Goal: Communication & Community: Answer question/provide support

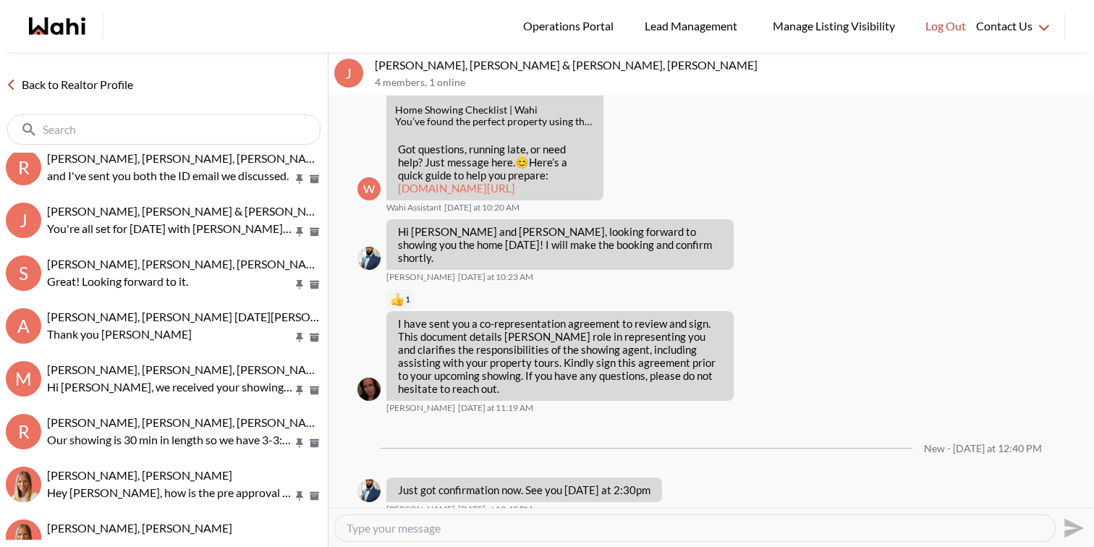
scroll to position [223, 0]
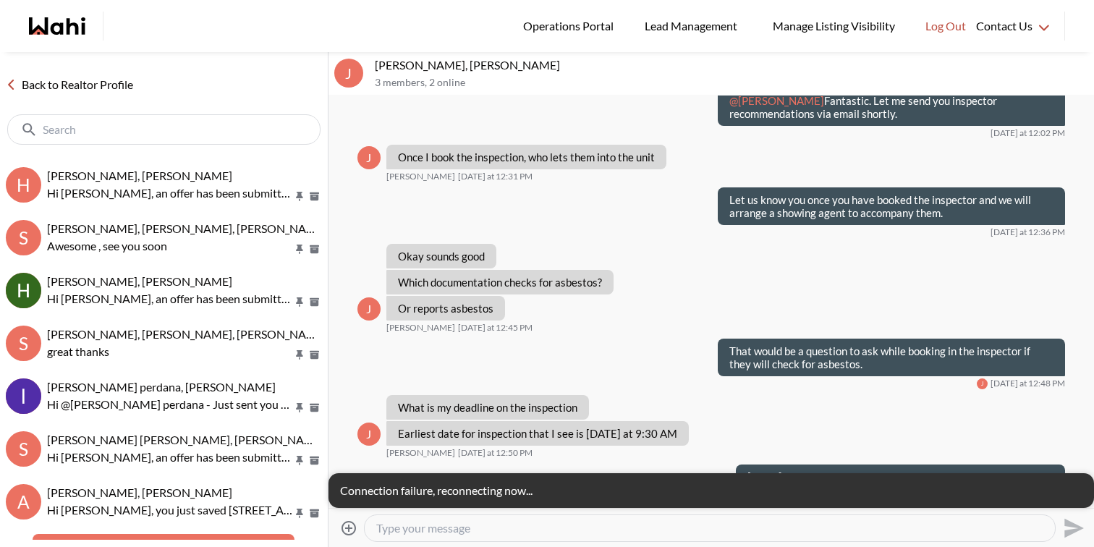
scroll to position [1293, 0]
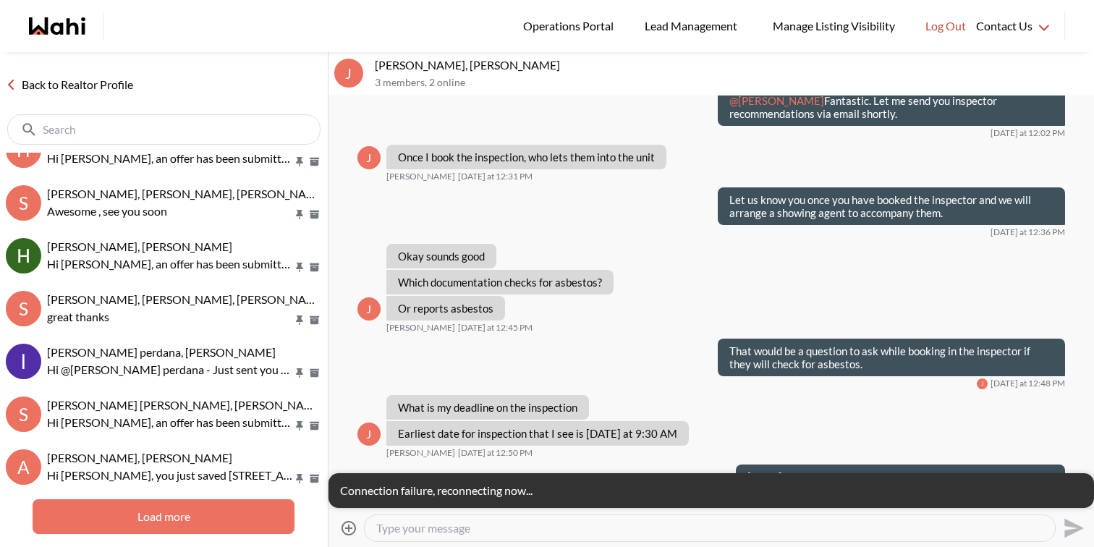
click at [164, 514] on button "Load more" at bounding box center [164, 516] width 262 height 35
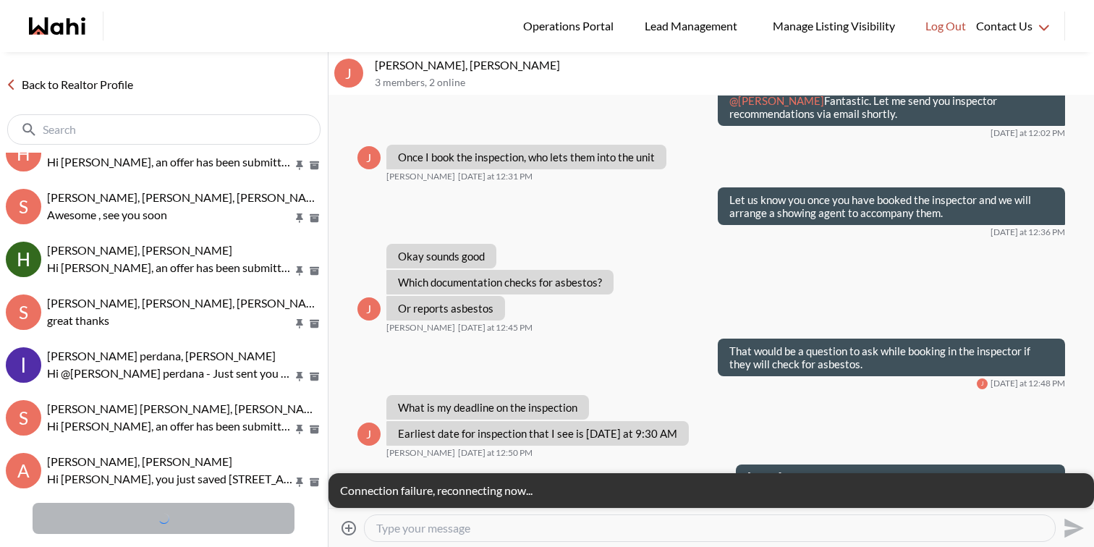
scroll to position [0, 0]
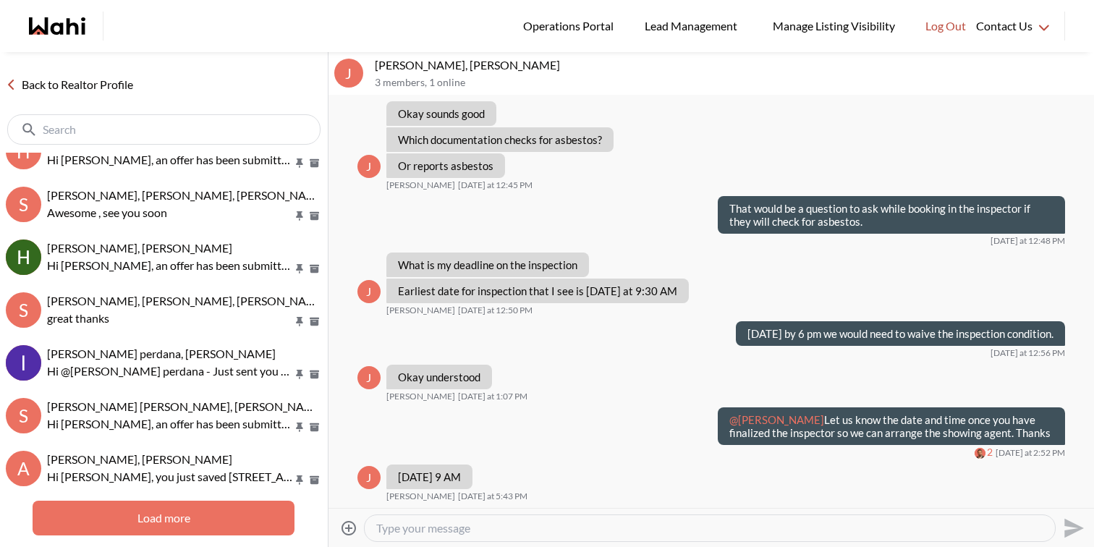
scroll to position [1309, 0]
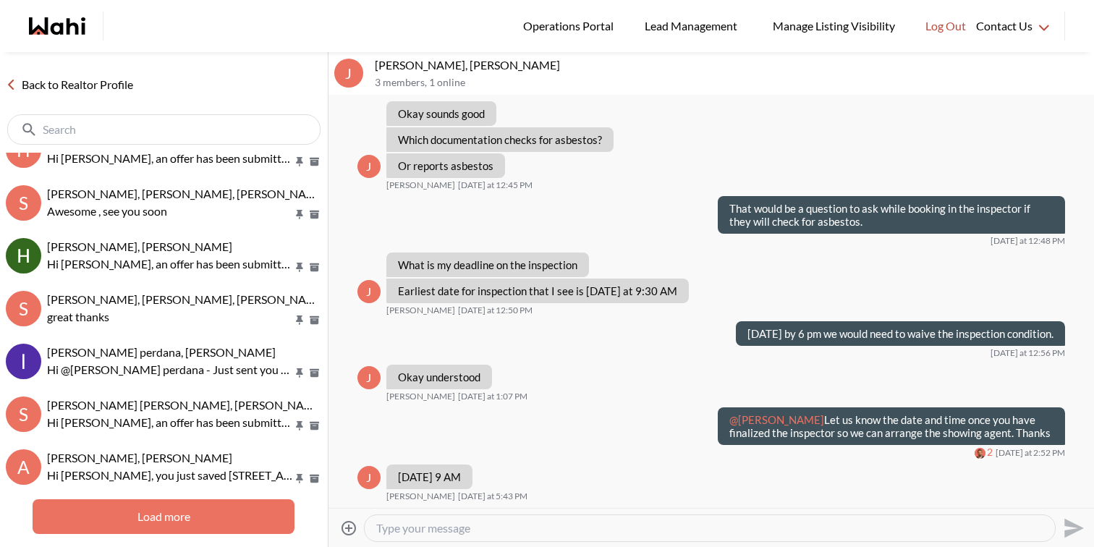
click at [173, 514] on button "Load more" at bounding box center [164, 516] width 262 height 35
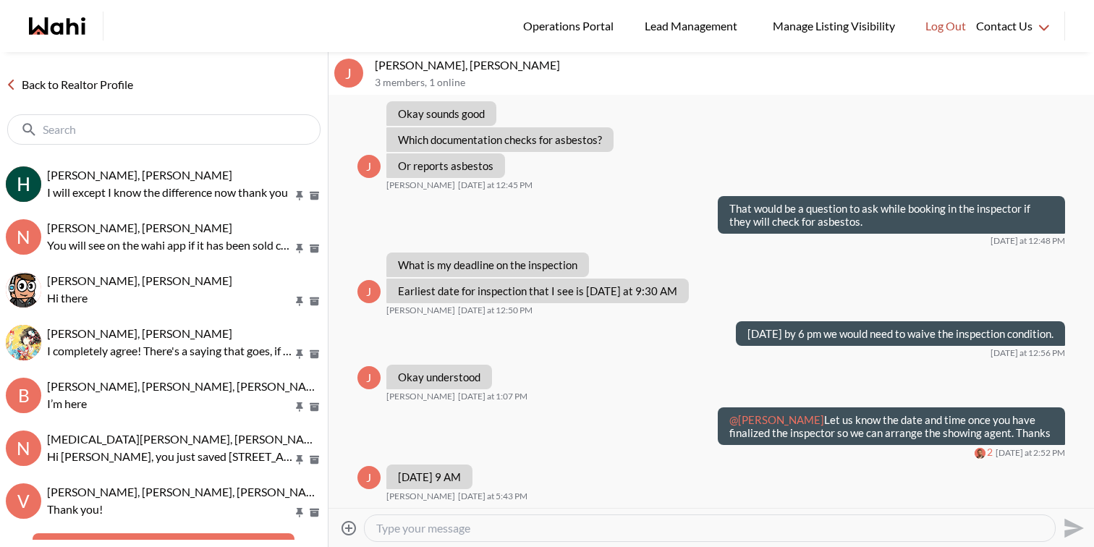
scroll to position [2943, 0]
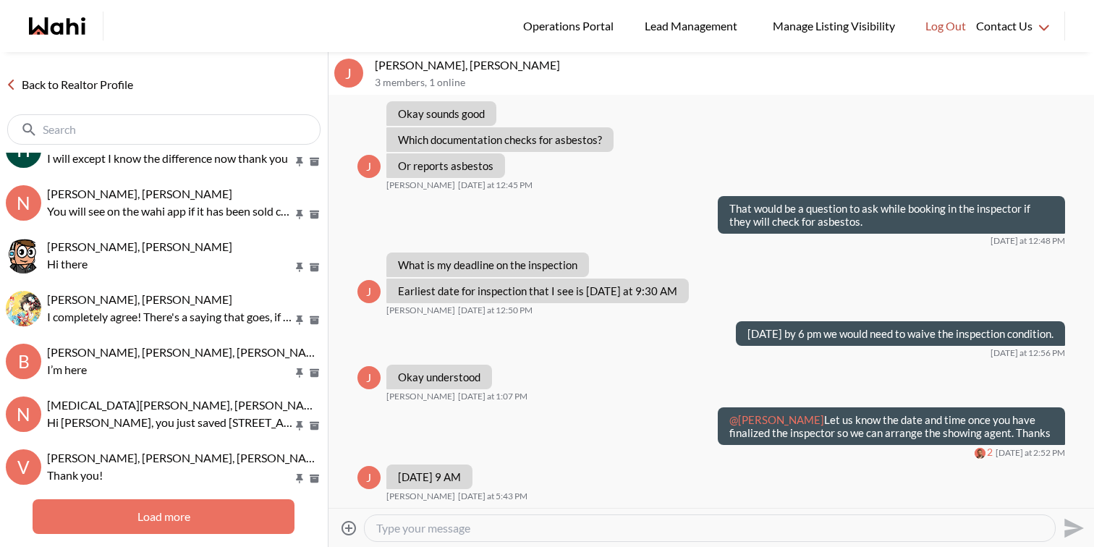
click at [191, 515] on button "Load more" at bounding box center [164, 516] width 262 height 35
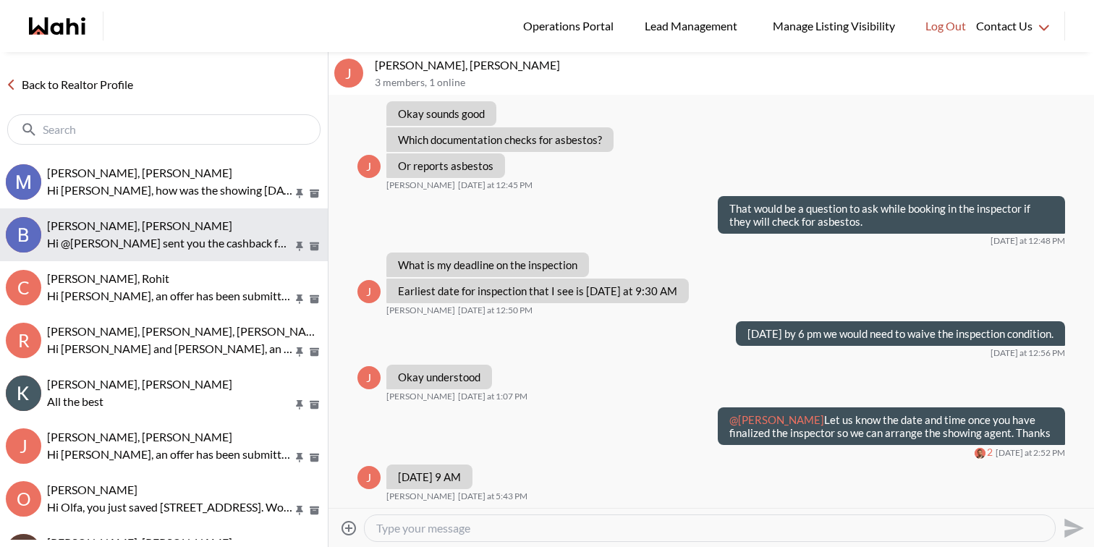
scroll to position [3338, 0]
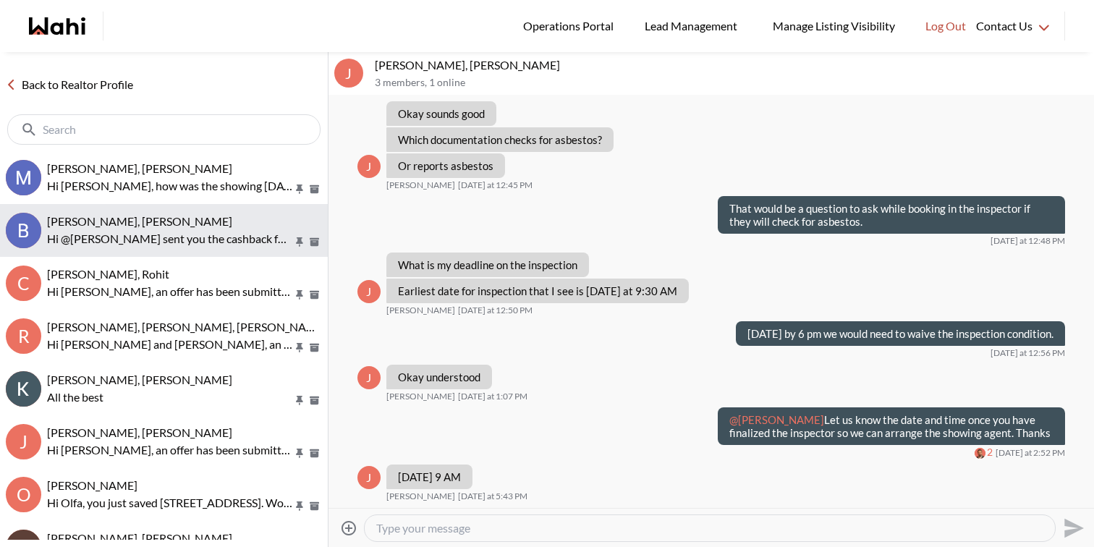
click at [182, 231] on p "Hi @BANASREE BHATTACHARYA sent you the cashback form. Kindly sign it pls. Thanks" at bounding box center [170, 238] width 246 height 17
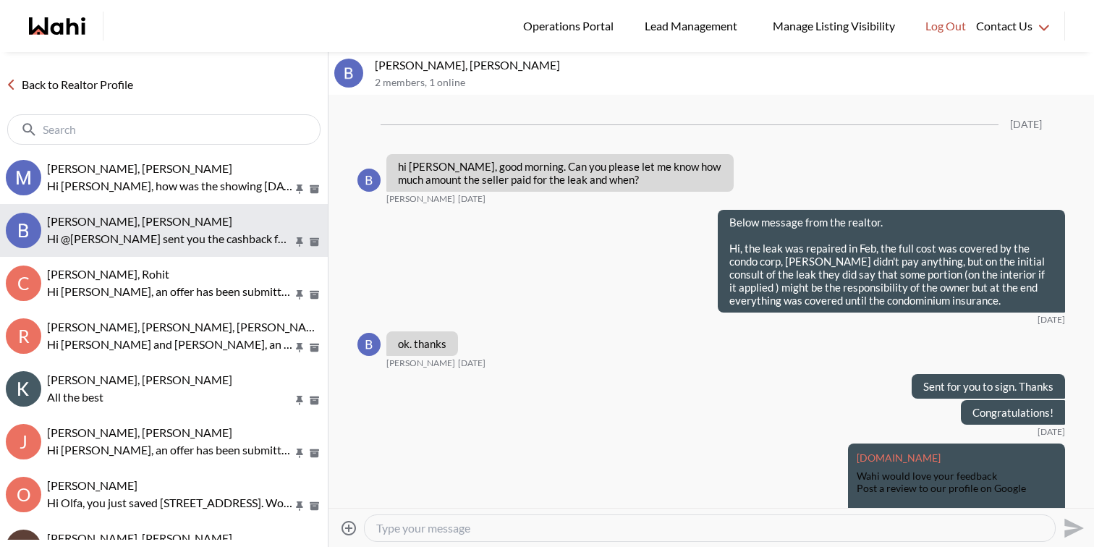
scroll to position [1866, 0]
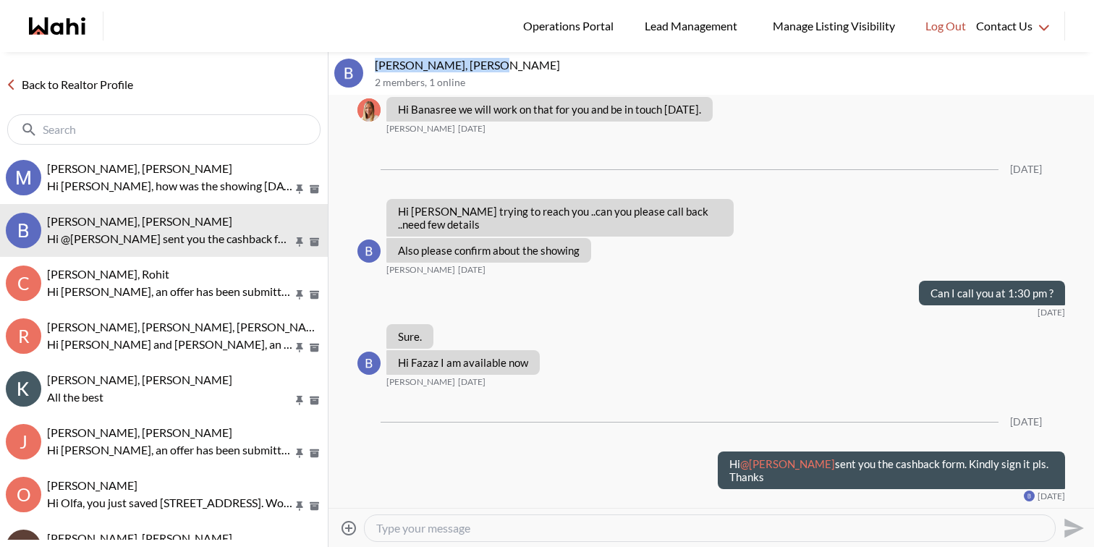
drag, startPoint x: 523, startPoint y: 67, endPoint x: 377, endPoint y: 68, distance: 146.1
click at [377, 68] on p "BANASREE BHATTACHARYA, Faraz" at bounding box center [731, 65] width 713 height 14
copy p "BANASREE BHATTACHARYA"
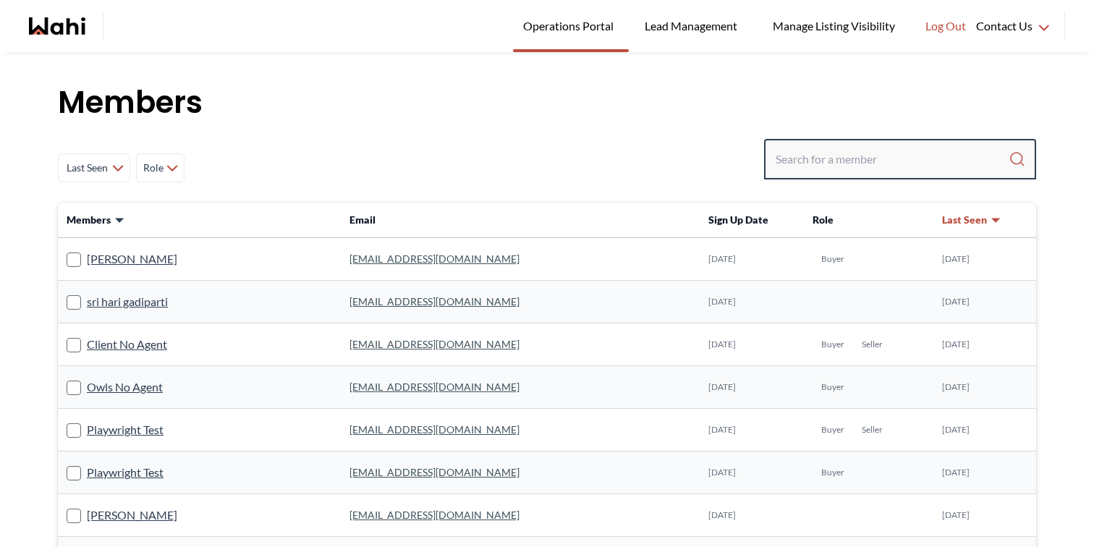
click at [846, 150] on input "Search input" at bounding box center [891, 159] width 233 height 26
paste input "BANASREE BHATTACHARYA"
type input "BANASREE BHATTACHARYA"
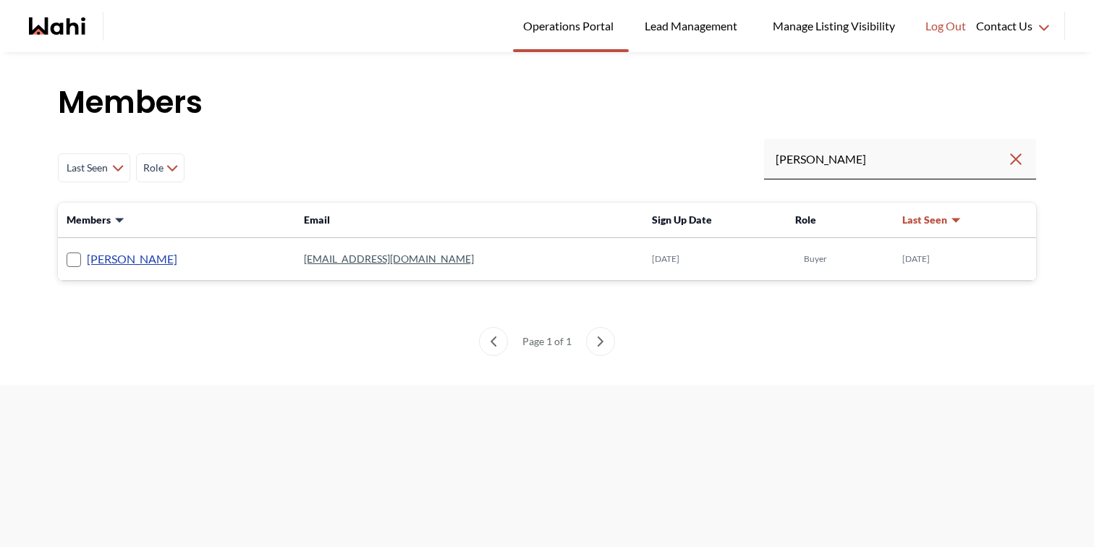
click at [177, 263] on link "BANASREE BHATTACHARYA" at bounding box center [132, 259] width 90 height 19
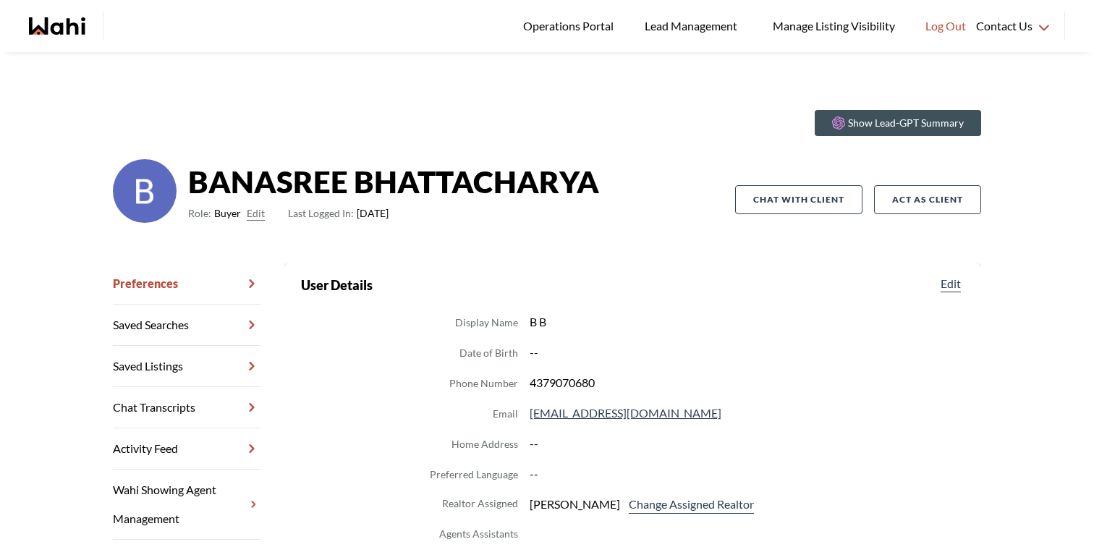
click at [155, 409] on link "Chat Transcripts" at bounding box center [187, 407] width 148 height 41
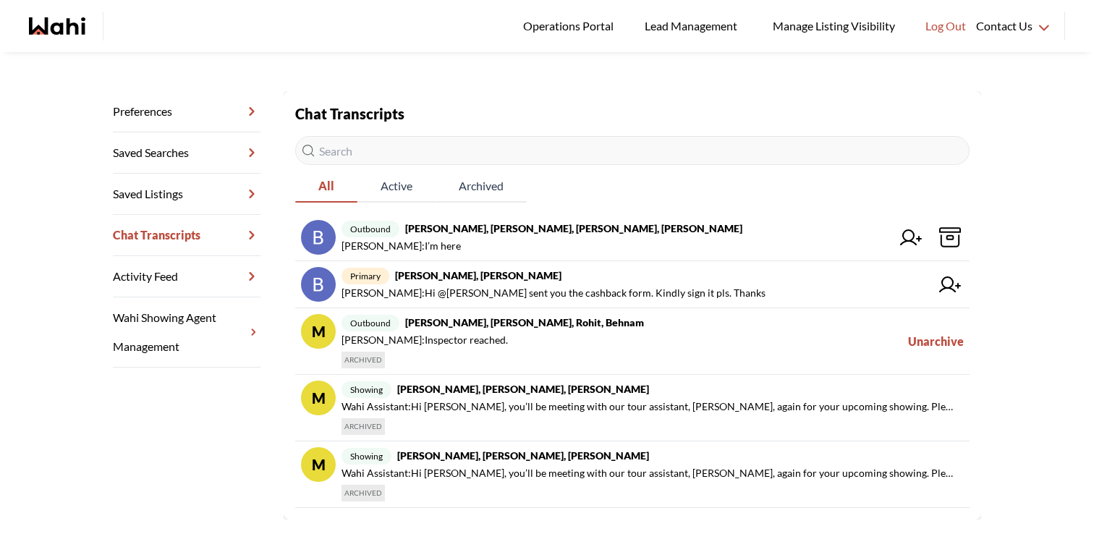
scroll to position [191, 0]
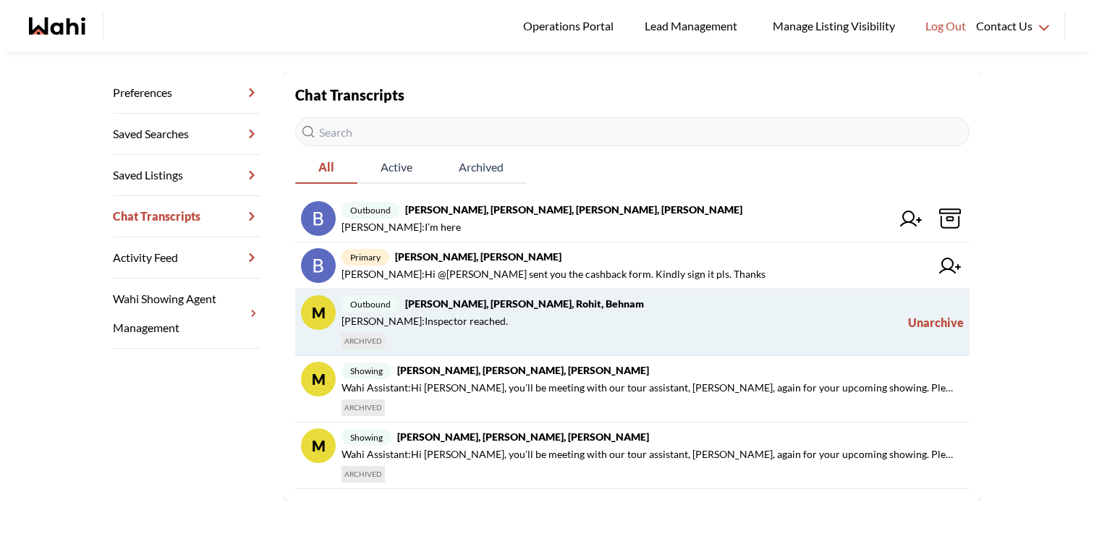
click at [597, 324] on span "BANASREE BHATTACHARYA : Inspector reached." at bounding box center [621, 320] width 561 height 17
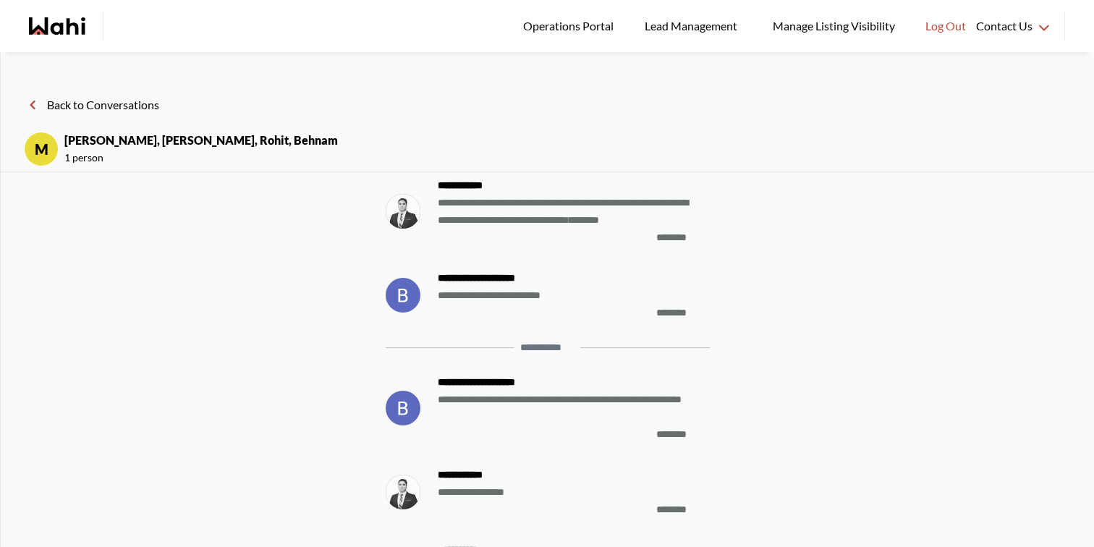
scroll to position [-476, 0]
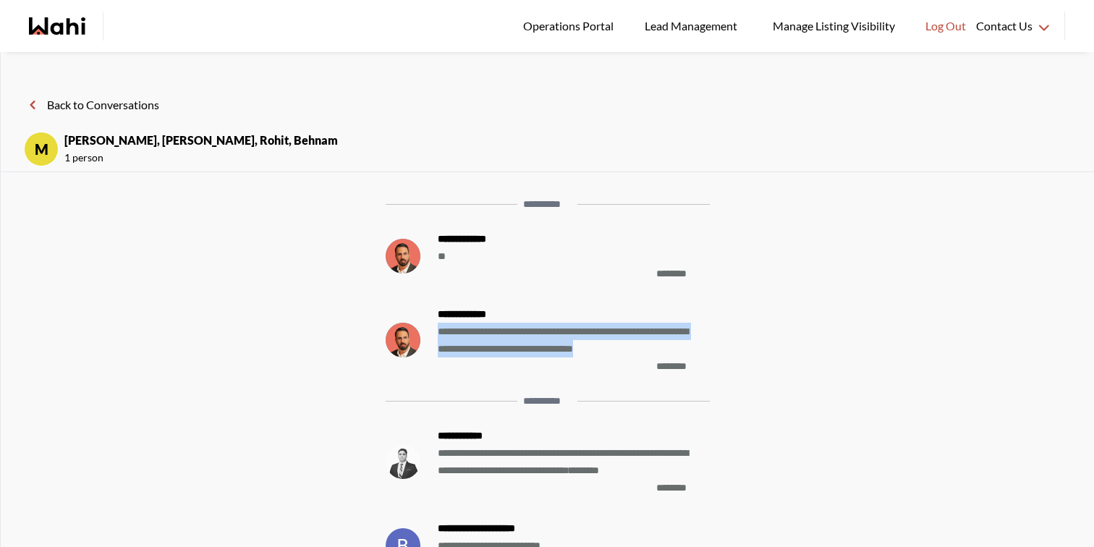
drag, startPoint x: 668, startPoint y: 350, endPoint x: 437, endPoint y: 328, distance: 231.8
click at [438, 328] on span "**********" at bounding box center [568, 340] width 260 height 35
copy span "**********"
click at [71, 30] on icon "Wahi homepage" at bounding box center [57, 25] width 56 height 17
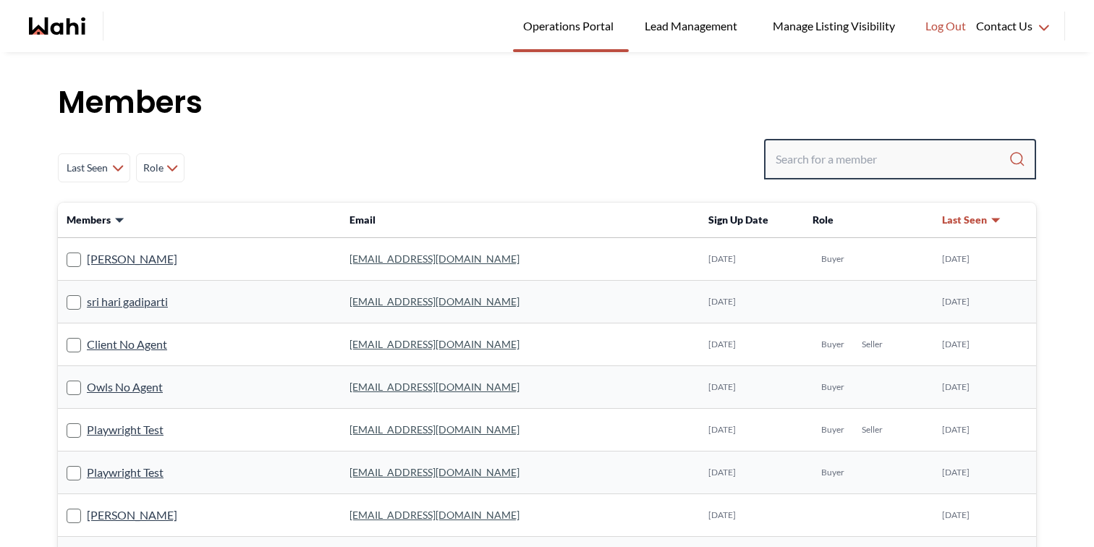
click at [801, 165] on input "Search input" at bounding box center [891, 159] width 233 height 26
type input "[PERSON_NAME]"
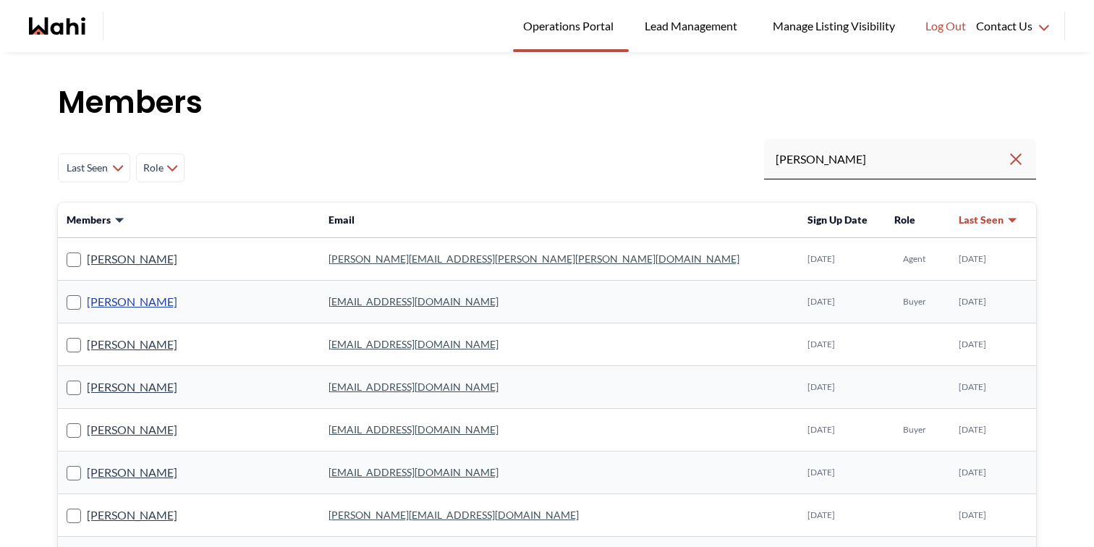
click at [135, 302] on link "[PERSON_NAME]" at bounding box center [132, 301] width 90 height 19
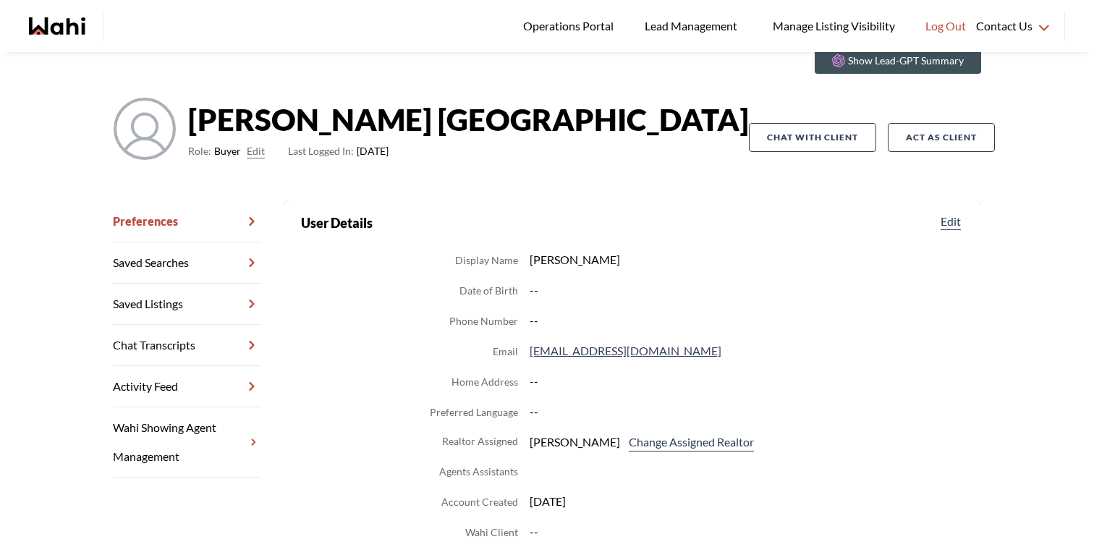
scroll to position [69, 0]
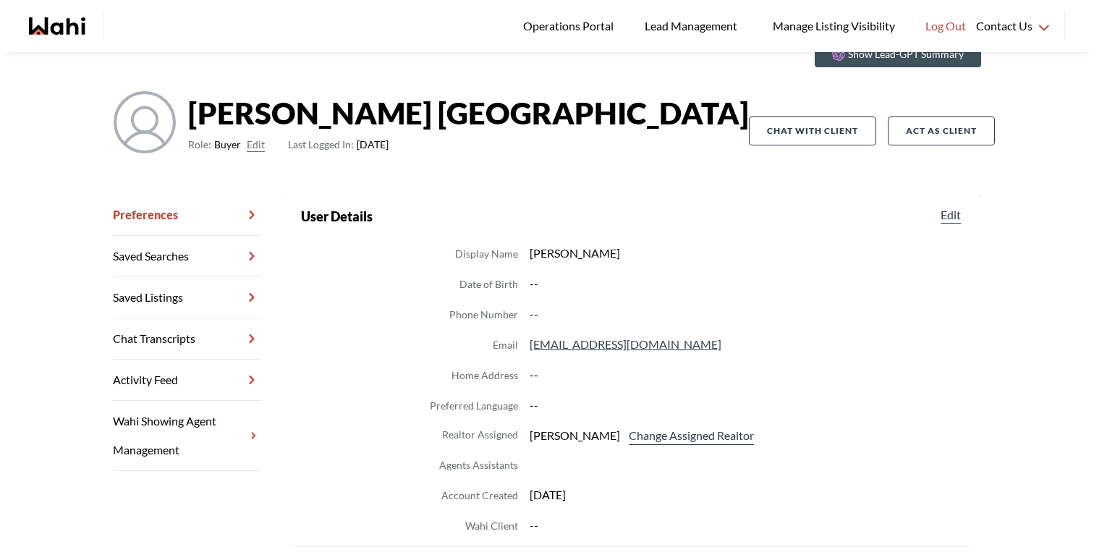
click at [177, 335] on link "Chat Transcripts" at bounding box center [187, 338] width 148 height 41
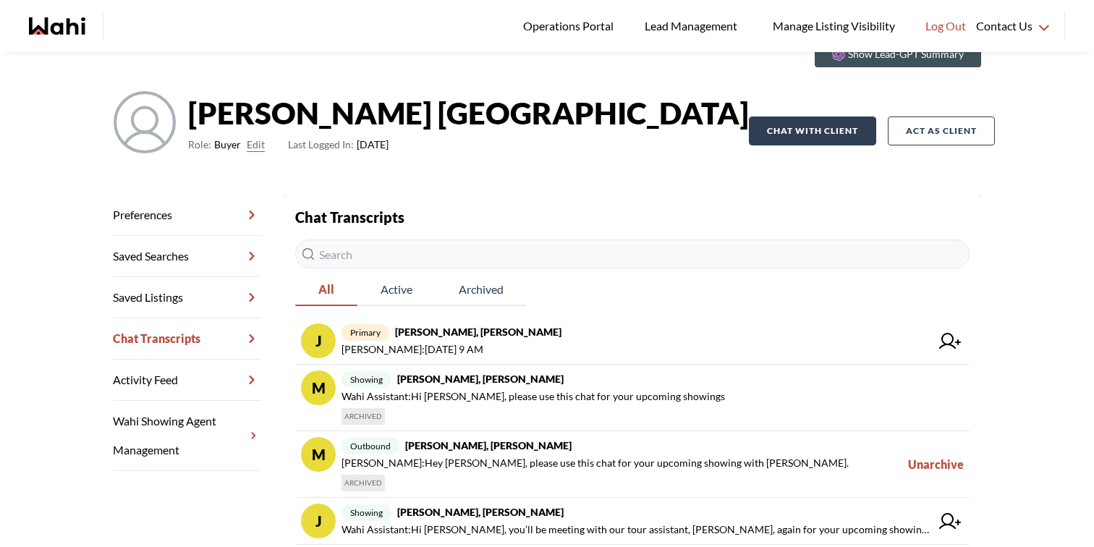
click at [828, 137] on button "Chat with client" at bounding box center [812, 130] width 127 height 29
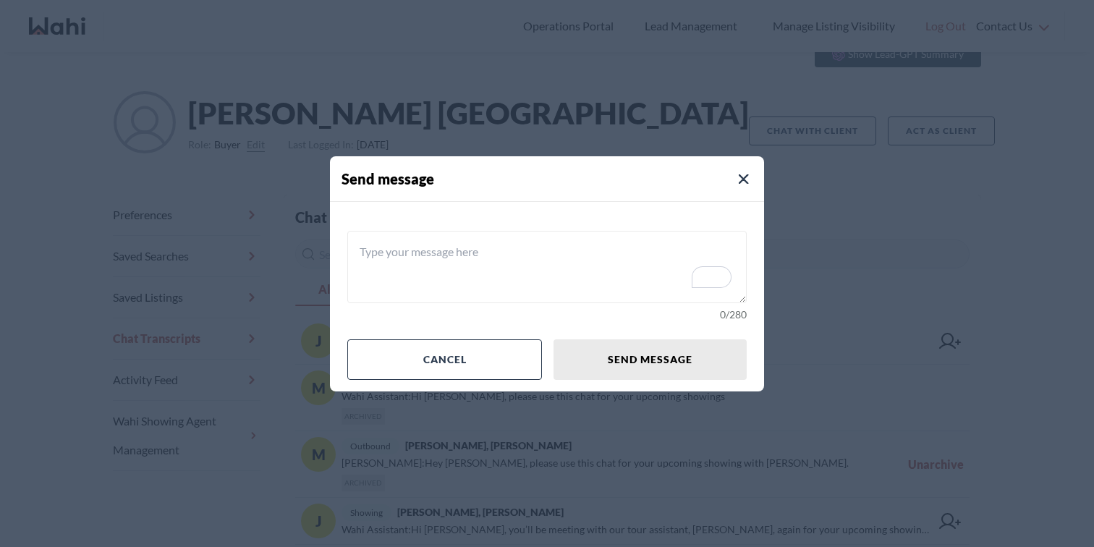
click at [532, 278] on textarea "To enrich screen reader interactions, please activate Accessibility in Grammarl…" at bounding box center [546, 267] width 399 height 72
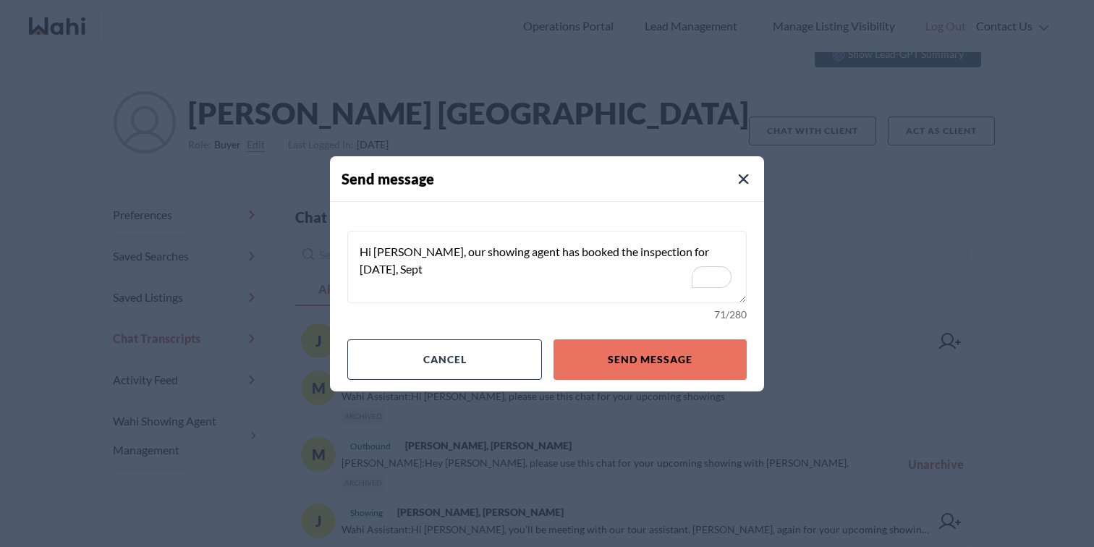
click at [729, 249] on textarea "Hi Josh, our showing agent has booked the inspection for Tuesday, Sept" at bounding box center [546, 267] width 399 height 72
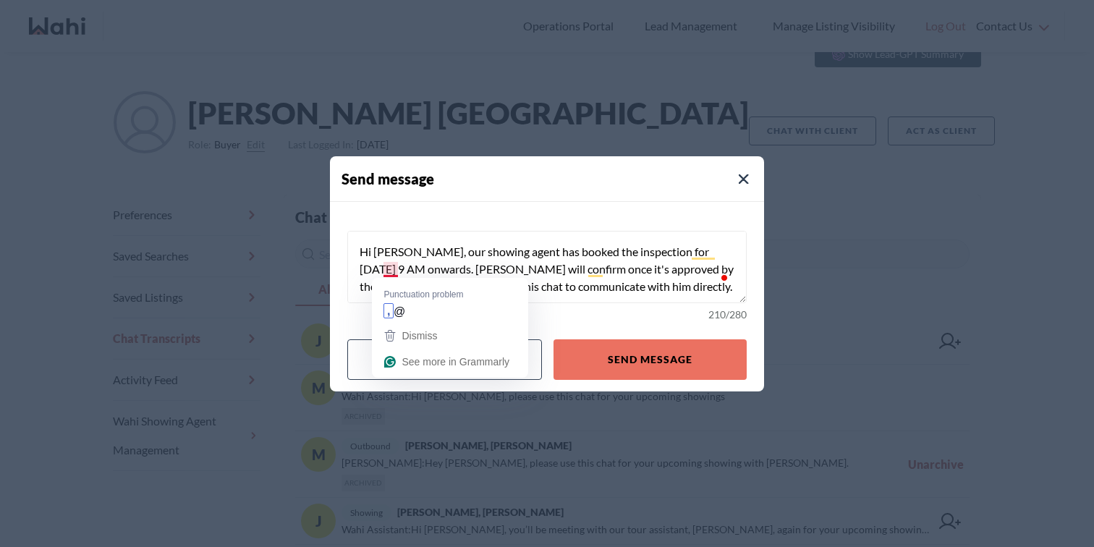
click at [396, 271] on textarea "Hi Josh, our showing agent has booked the inspection for Tuesday, Sept 16th @ 9…" at bounding box center [546, 267] width 399 height 72
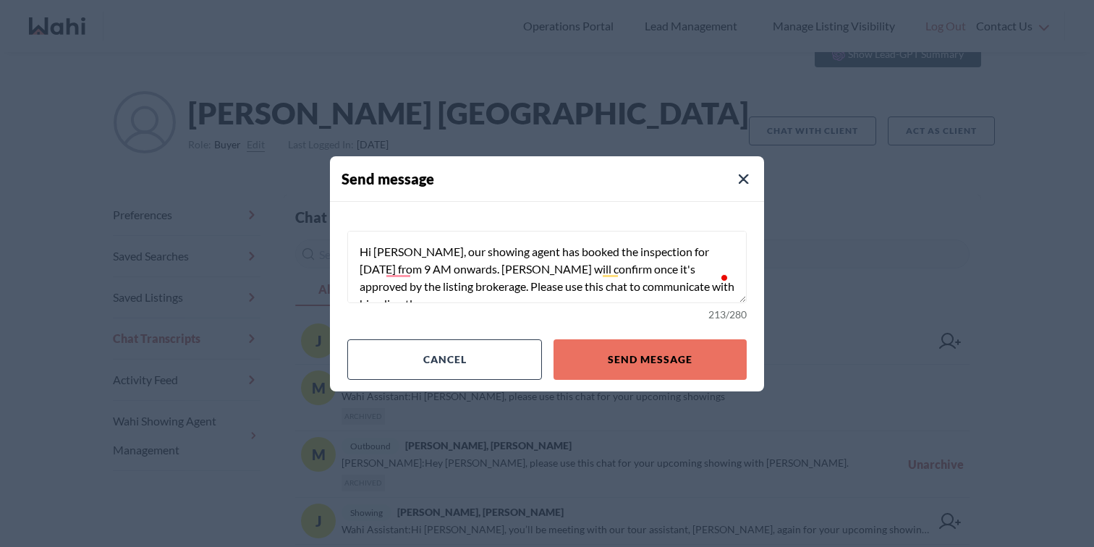
click at [521, 286] on textarea "Hi [PERSON_NAME], our showing agent has booked the inspection for [DATE] from 9…" at bounding box center [546, 267] width 399 height 72
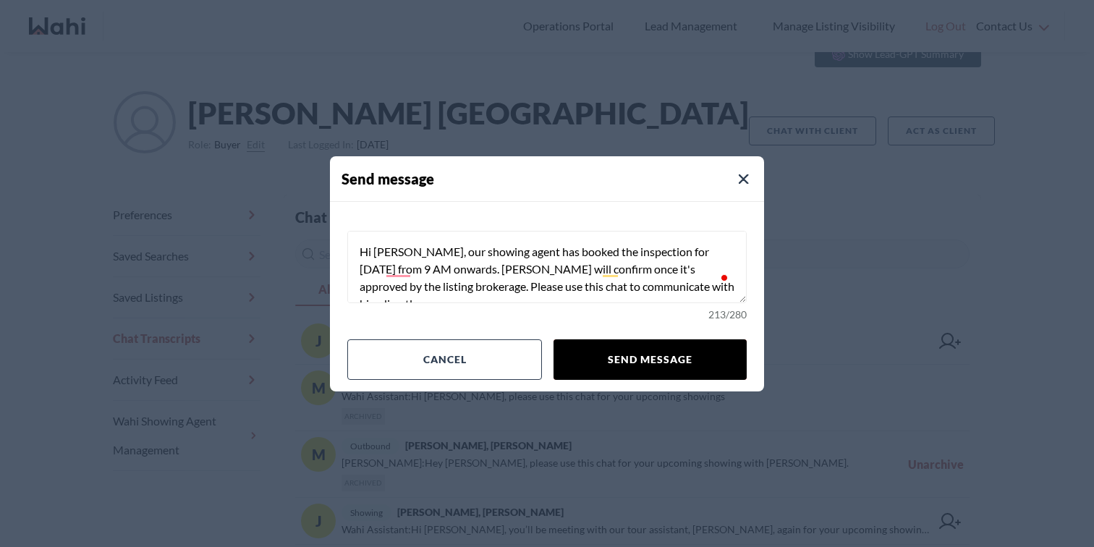
type textarea "Hi [PERSON_NAME], our showing agent has booked the inspection for [DATE] from 9…"
click at [647, 367] on button "Send message" at bounding box center [649, 359] width 193 height 41
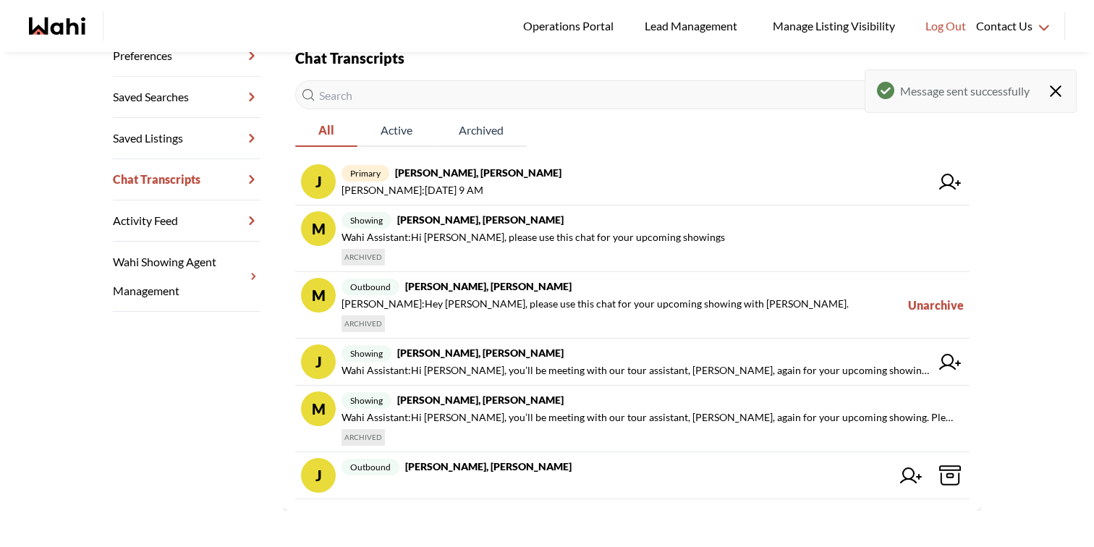
scroll to position [238, 0]
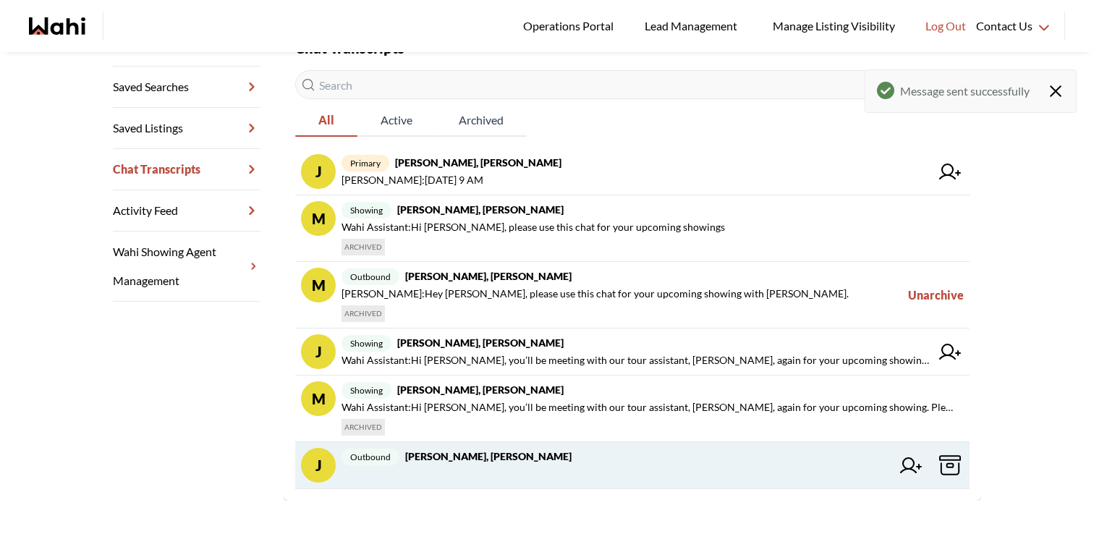
click at [909, 466] on icon at bounding box center [911, 465] width 22 height 16
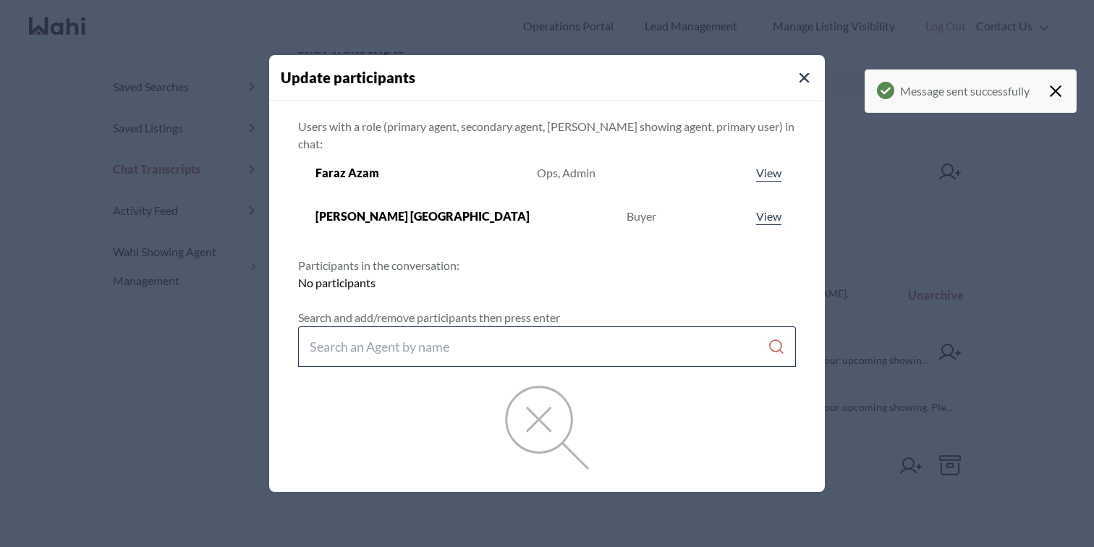
click at [579, 333] on input "Search input" at bounding box center [539, 346] width 458 height 26
type input "paul sharma"
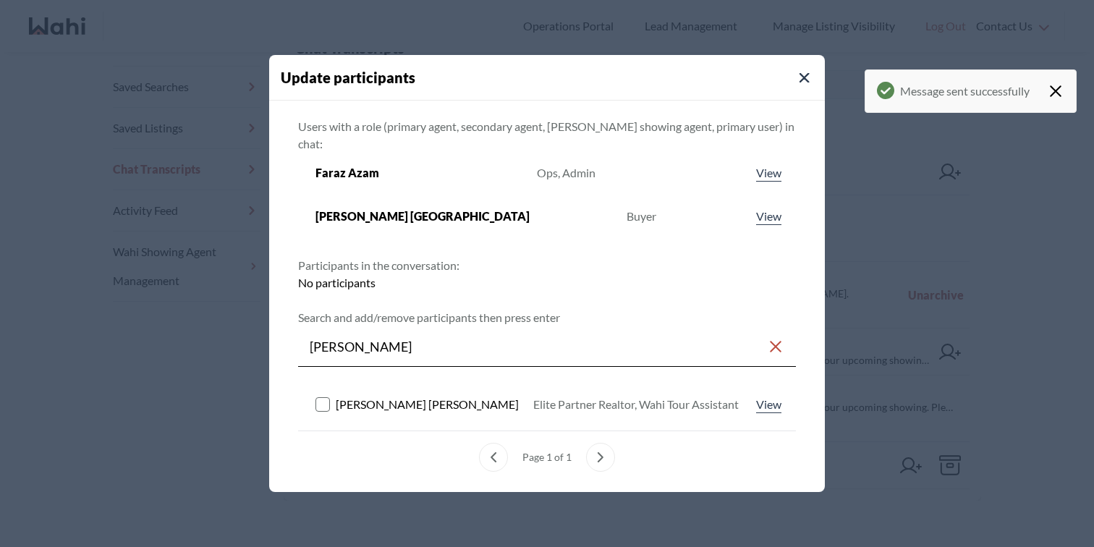
click at [330, 397] on rect at bounding box center [323, 404] width 14 height 14
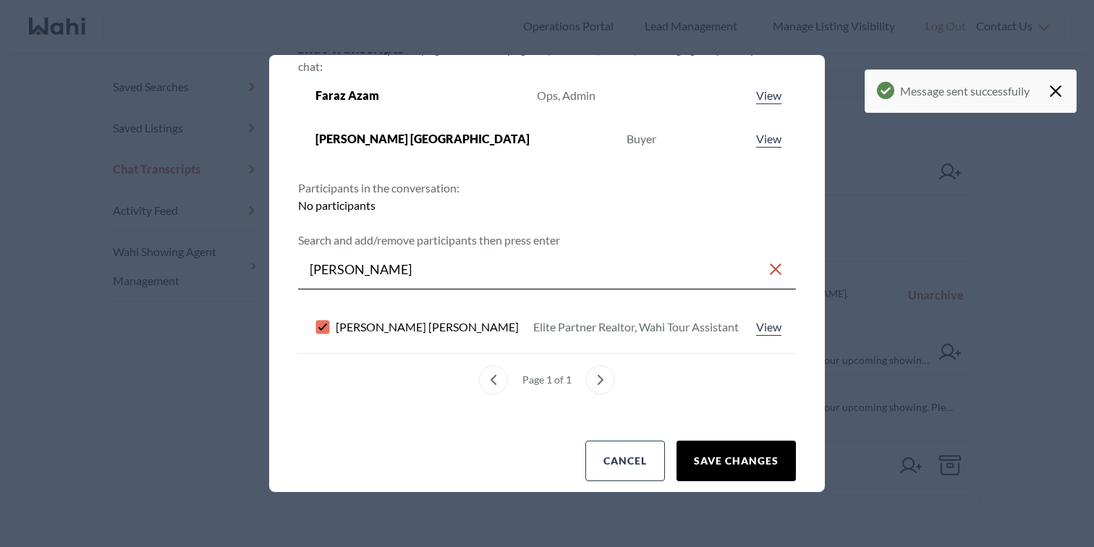
click at [707, 441] on button "Save changes" at bounding box center [735, 461] width 119 height 41
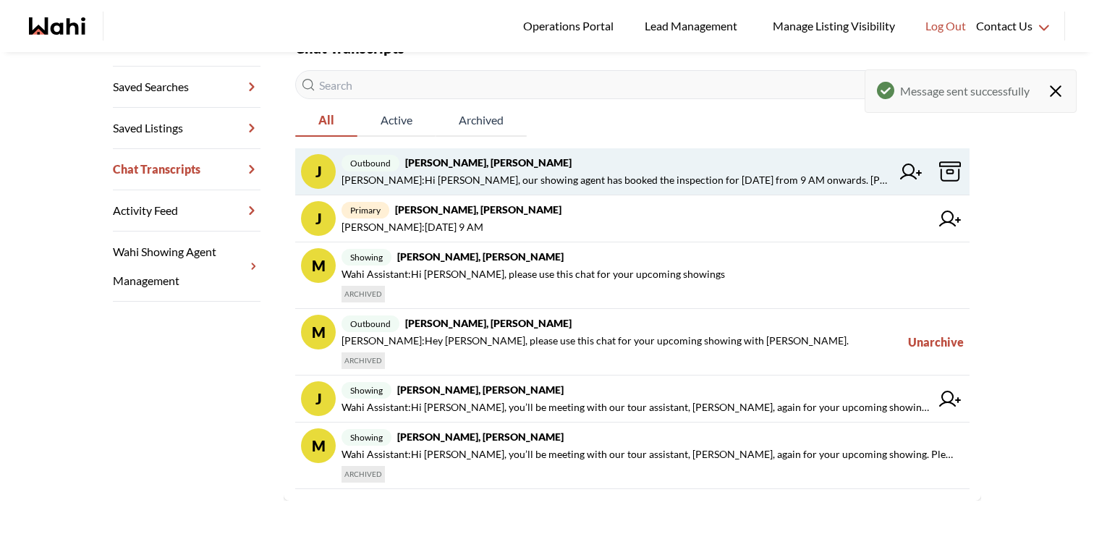
click at [912, 171] on icon at bounding box center [911, 171] width 22 height 16
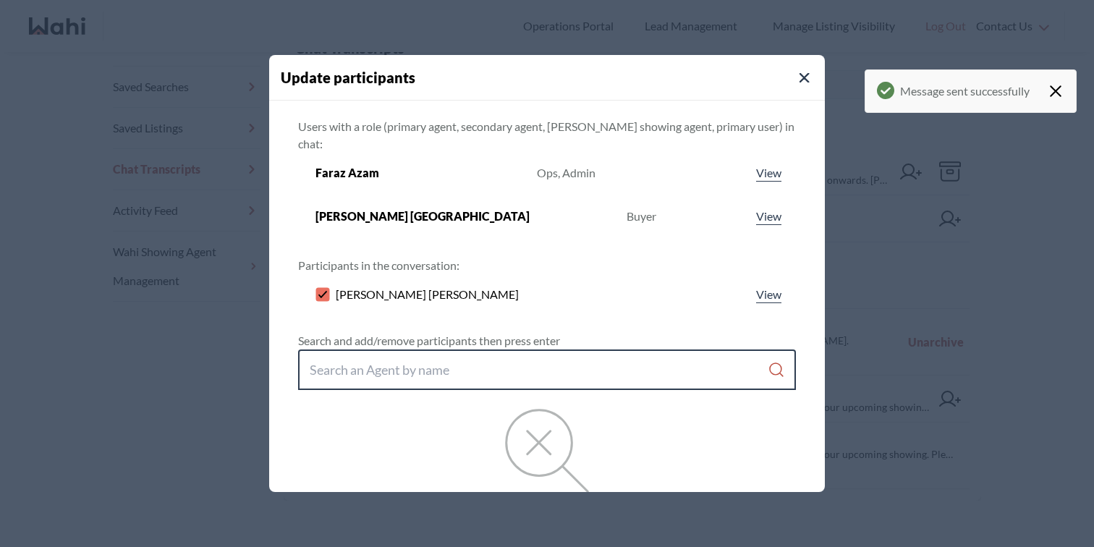
click at [439, 359] on input "Search input" at bounding box center [539, 370] width 458 height 26
type input "n"
type input "behnam"
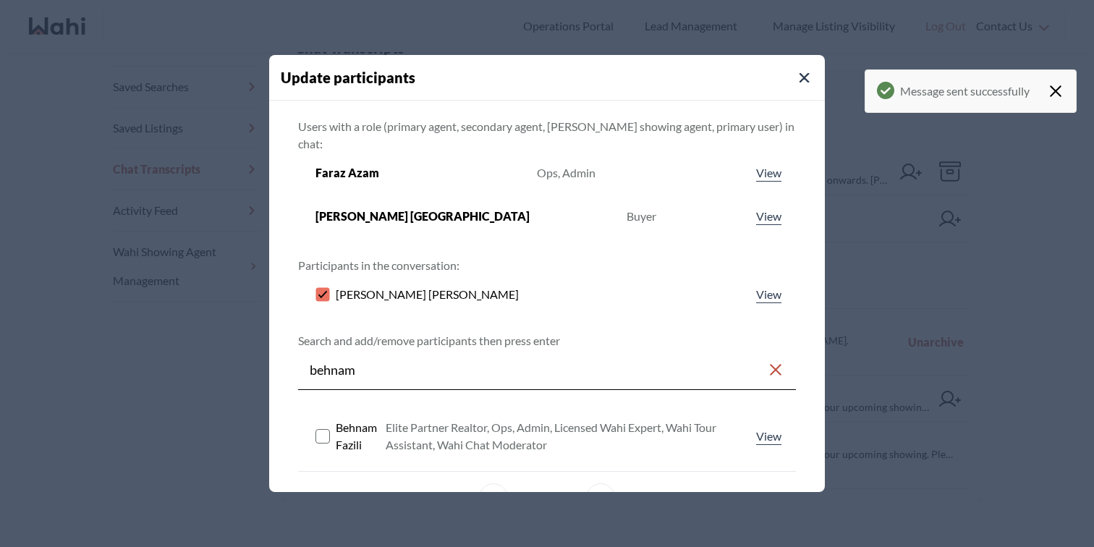
click at [323, 429] on rect at bounding box center [323, 436] width 14 height 14
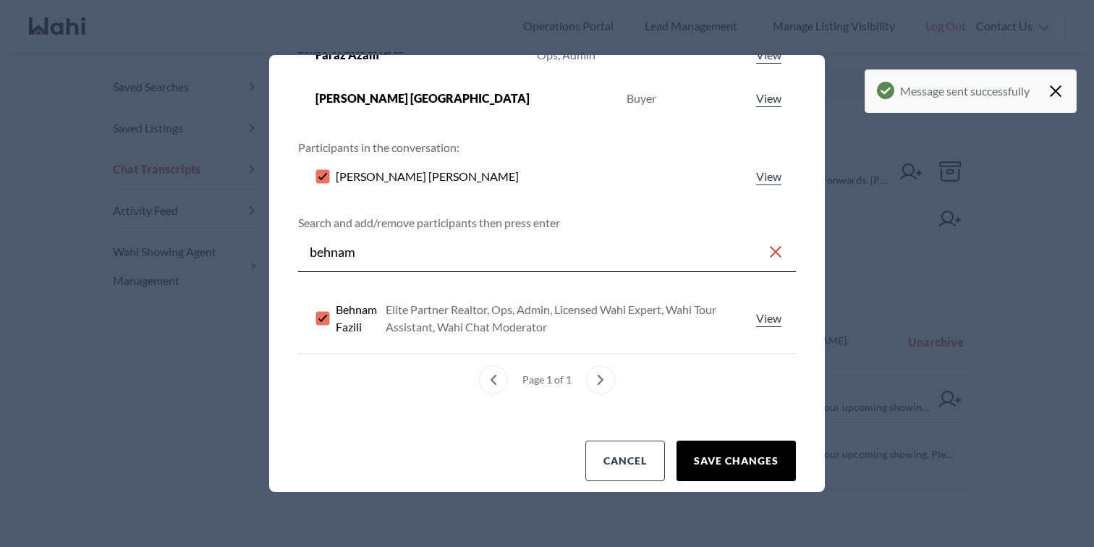
click at [728, 441] on button "Save changes" at bounding box center [735, 461] width 119 height 41
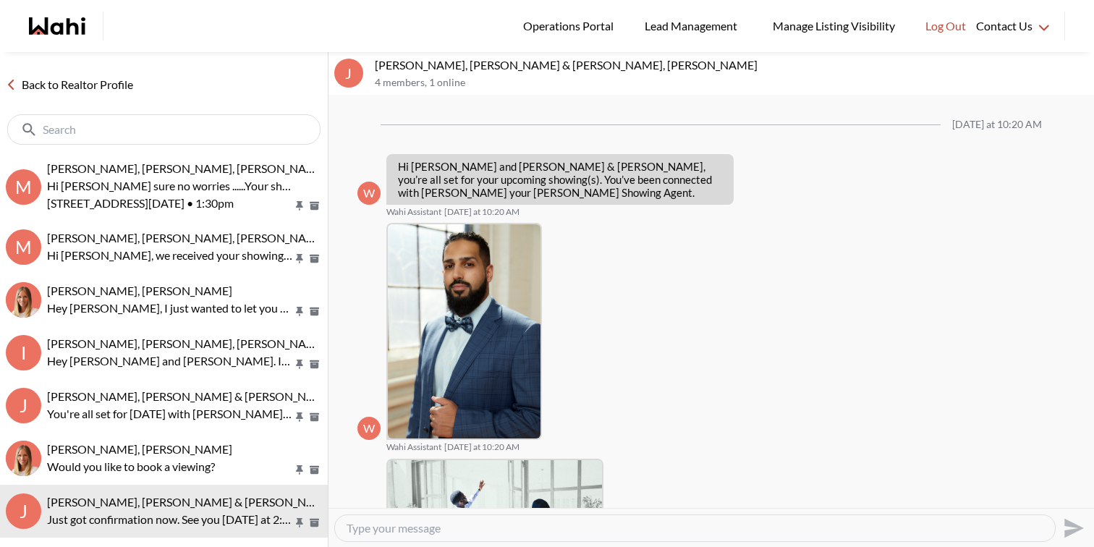
scroll to position [435, 0]
